Goal: Task Accomplishment & Management: Manage account settings

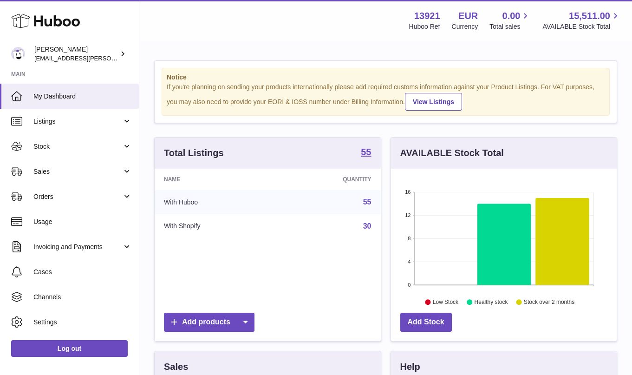
scroll to position [145, 226]
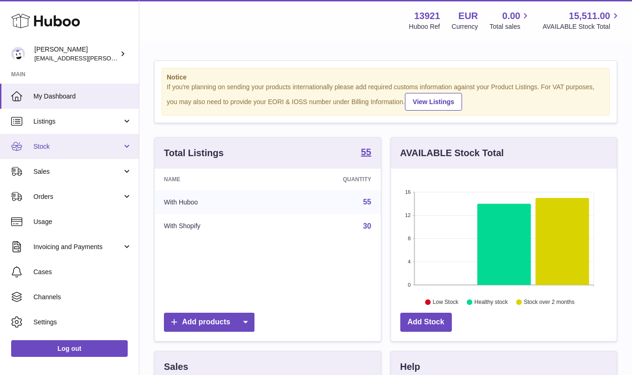
click at [84, 141] on link "Stock" at bounding box center [69, 146] width 139 height 25
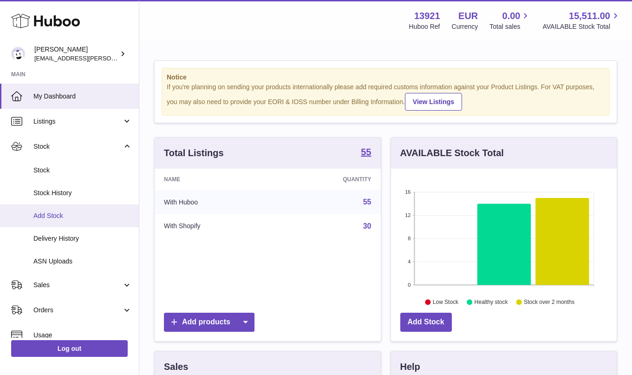
click at [62, 212] on span "Add Stock" at bounding box center [82, 215] width 98 height 9
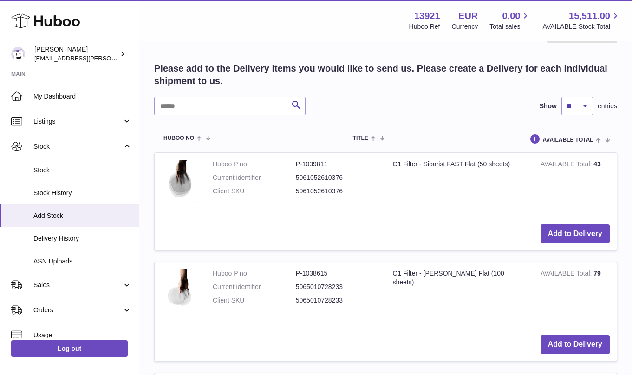
scroll to position [207, 0]
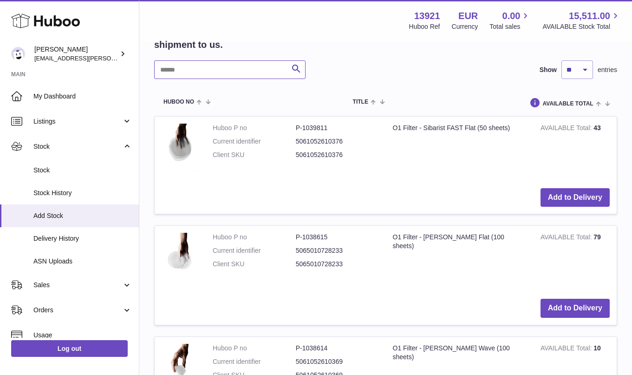
click at [215, 76] on input "text" at bounding box center [229, 69] width 151 height 19
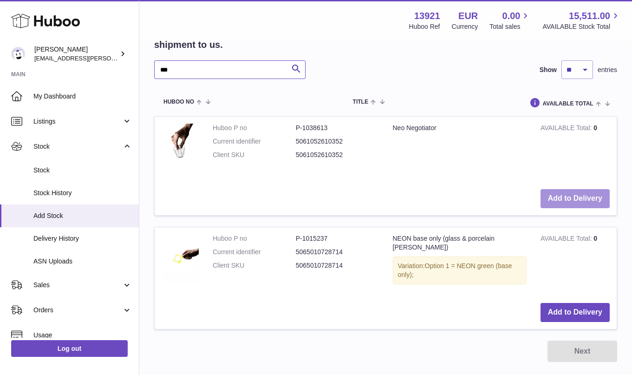
type input "***"
click at [572, 200] on button "Add to Delivery" at bounding box center [574, 198] width 69 height 19
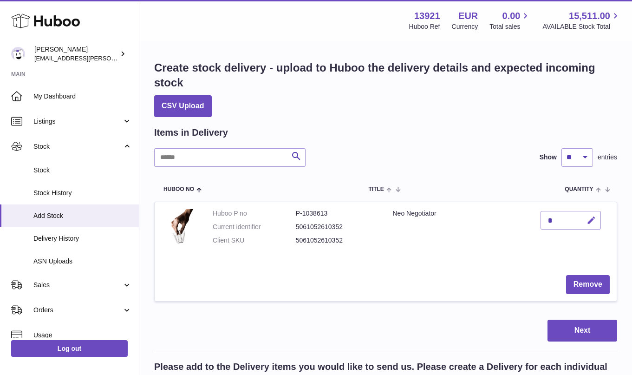
click at [591, 221] on icon "button" at bounding box center [591, 220] width 10 height 10
type input "***"
click at [589, 220] on icon "submit" at bounding box center [591, 220] width 8 height 8
click at [584, 329] on button "Next" at bounding box center [582, 330] width 70 height 22
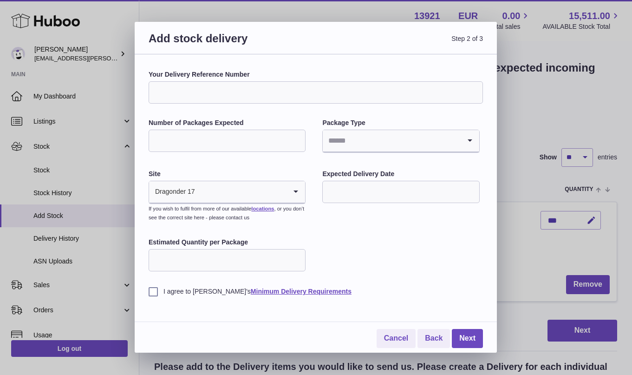
click at [214, 92] on input "Your Delivery Reference Number" at bounding box center [316, 92] width 334 height 22
type input "********"
click at [210, 149] on input "Number of Packages Expected" at bounding box center [227, 141] width 157 height 22
type input "*"
click at [172, 171] on label "Site" at bounding box center [227, 173] width 157 height 9
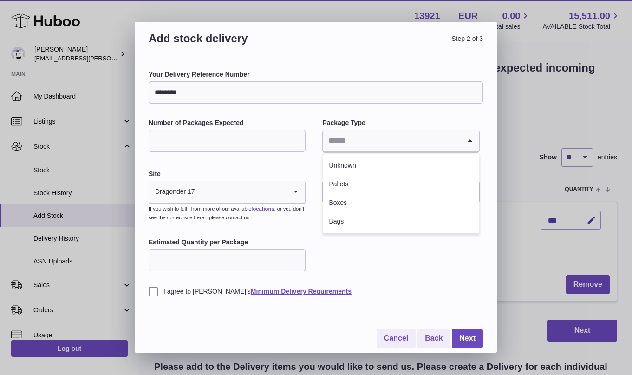
click at [402, 137] on input "Search for option" at bounding box center [391, 140] width 137 height 21
click at [356, 204] on li "Boxes" at bounding box center [400, 203] width 155 height 19
click at [354, 197] on input "text" at bounding box center [400, 192] width 157 height 22
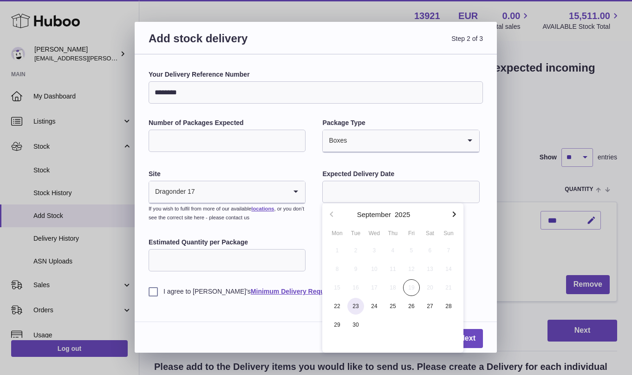
click at [362, 309] on span "23" at bounding box center [355, 306] width 17 height 17
type input "**********"
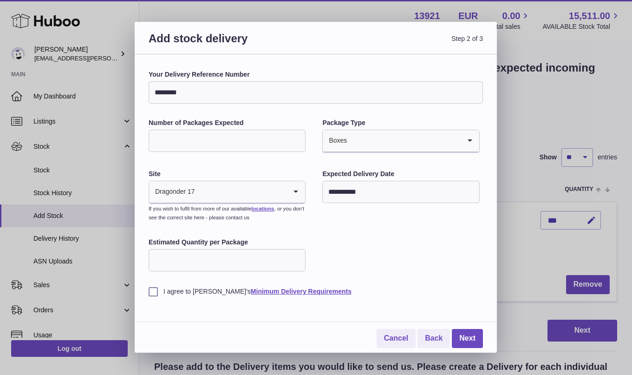
click at [232, 266] on input "Estimated Quantity per Package" at bounding box center [227, 260] width 157 height 22
type input "***"
click at [155, 287] on label "I agree to [PERSON_NAME]'s Minimum Delivery Requirements" at bounding box center [316, 291] width 334 height 9
click at [466, 341] on link "Next" at bounding box center [467, 338] width 31 height 19
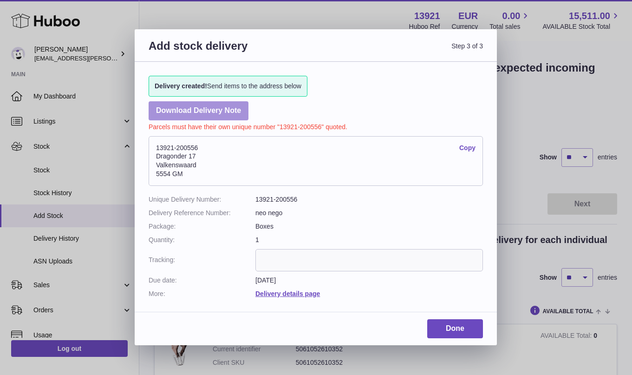
click at [216, 111] on link "Download Delivery Note" at bounding box center [199, 110] width 100 height 19
click at [461, 147] on link "Copy" at bounding box center [467, 147] width 16 height 9
